Goal: Information Seeking & Learning: Compare options

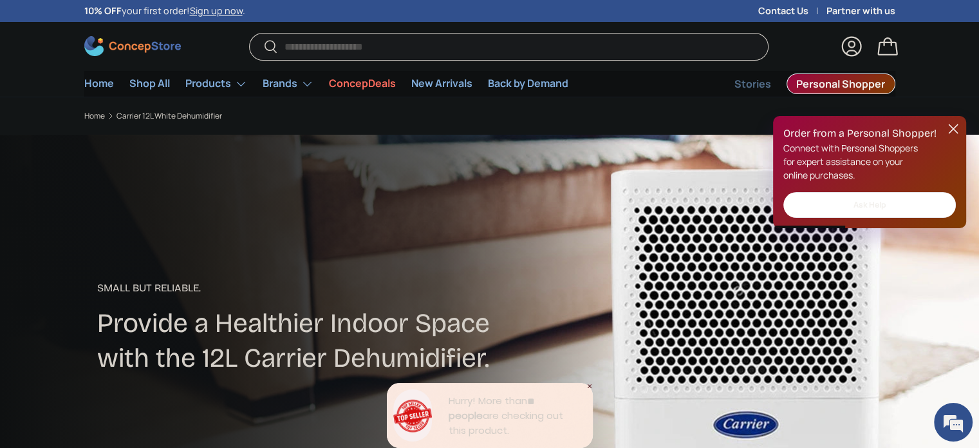
click at [955, 133] on button at bounding box center [953, 128] width 15 height 15
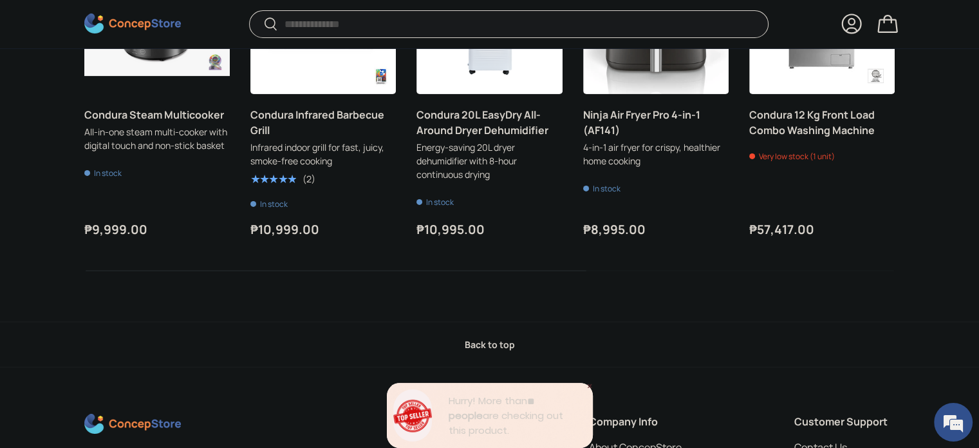
scroll to position [4378, 0]
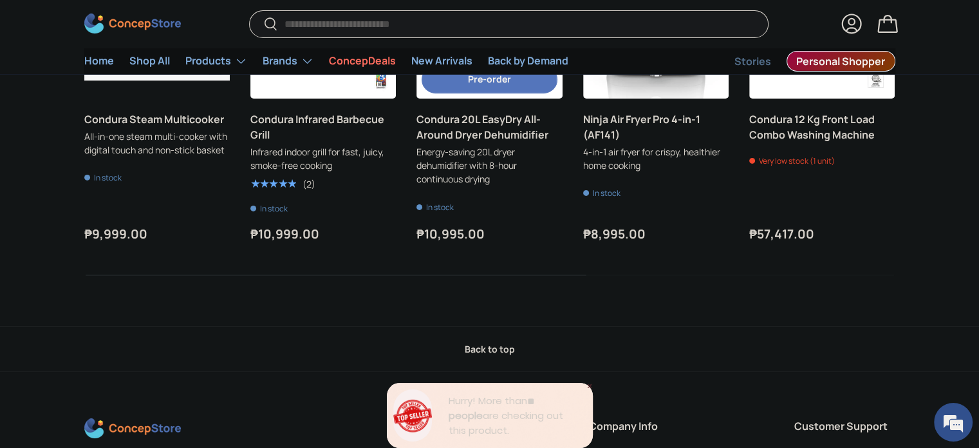
click at [495, 142] on link "Condura 20L EasyDry All-Around Dryer Dehumidifier" at bounding box center [490, 126] width 146 height 31
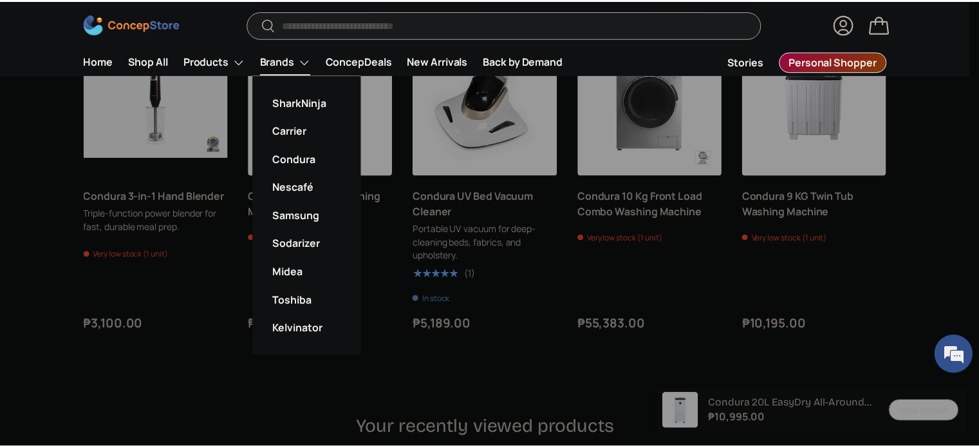
scroll to position [18, 0]
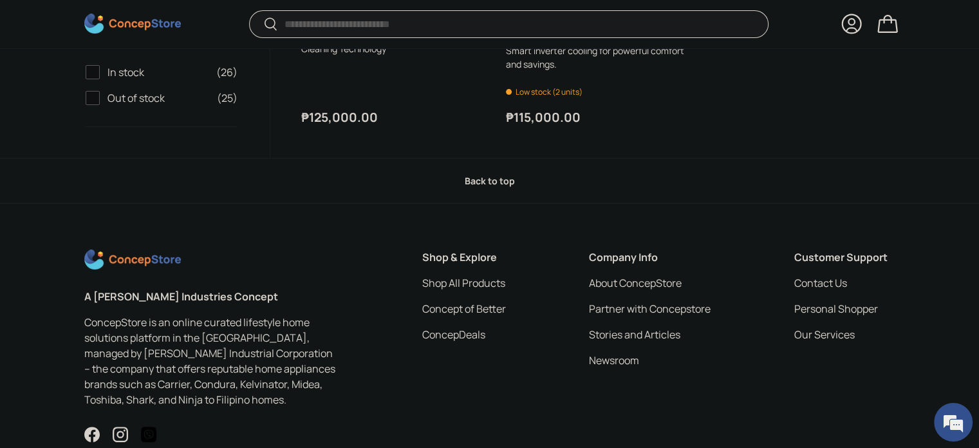
scroll to position [5340, 0]
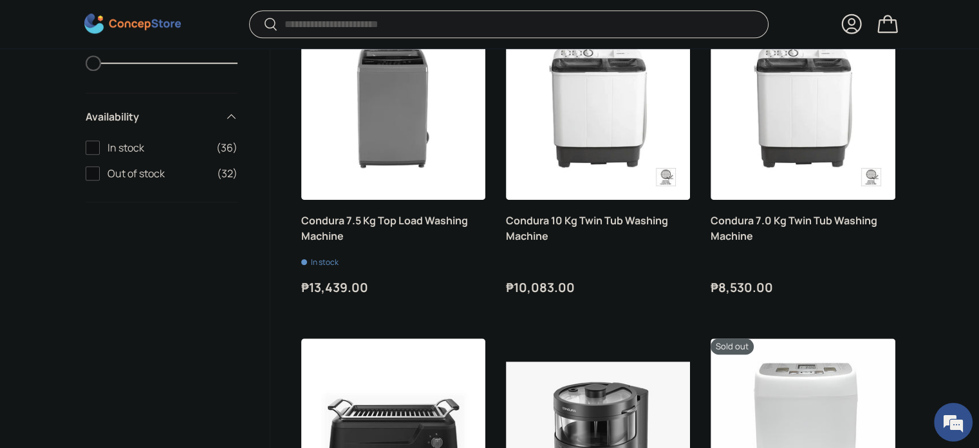
scroll to position [6113, 0]
